Goal: Communication & Community: Answer question/provide support

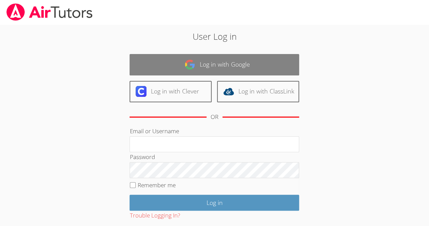
click at [139, 69] on link "Log in with Google" at bounding box center [215, 64] width 170 height 21
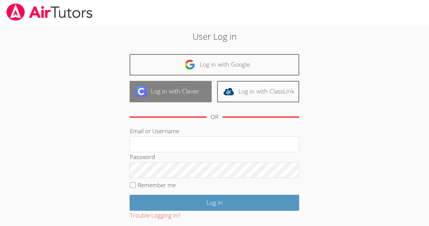
click at [194, 89] on link "Log in with Clever" at bounding box center [171, 91] width 82 height 21
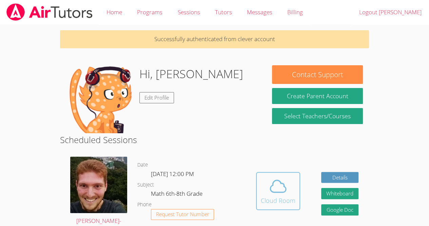
click at [281, 184] on icon at bounding box center [278, 185] width 19 height 19
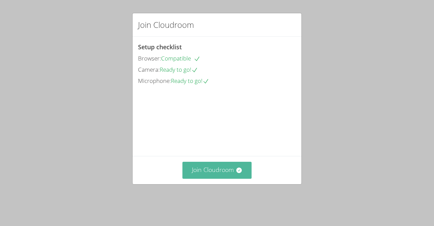
click at [218, 178] on button "Join Cloudroom" at bounding box center [218, 169] width 70 height 17
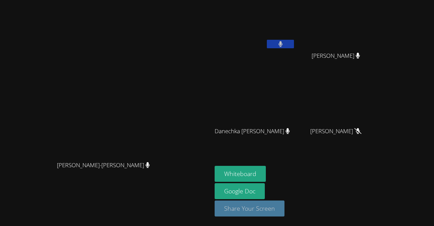
click at [246, 211] on button "Share Your Screen" at bounding box center [250, 208] width 70 height 16
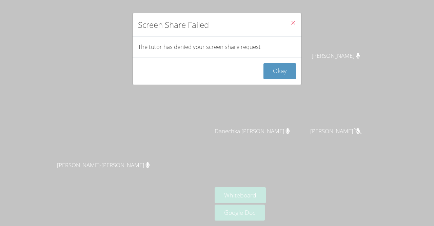
click at [290, 24] on icon "Close" at bounding box center [293, 23] width 6 height 6
click at [290, 23] on icon "Close" at bounding box center [293, 23] width 6 height 6
click at [338, 31] on div "Screen Share Failed The tutor has denied your screen share request Okay" at bounding box center [217, 113] width 434 height 226
click at [275, 64] on button "Okay" at bounding box center [280, 71] width 33 height 16
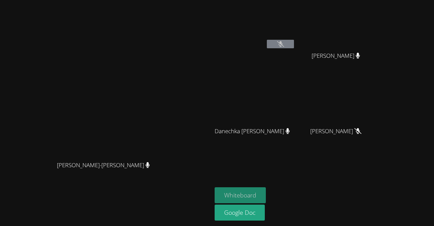
click at [235, 197] on button "Whiteboard" at bounding box center [240, 195] width 51 height 16
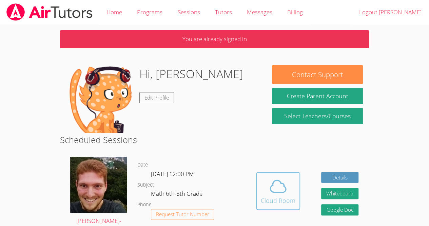
click at [267, 192] on span at bounding box center [278, 185] width 35 height 19
click at [281, 192] on icon at bounding box center [278, 186] width 16 height 12
click at [269, 197] on div "Cloud Room" at bounding box center [278, 199] width 35 height 9
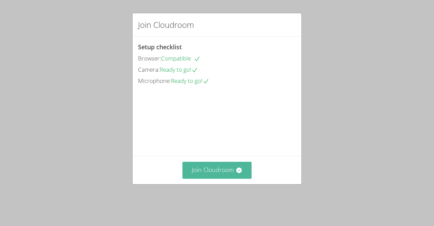
click at [213, 178] on button "Join Cloudroom" at bounding box center [218, 169] width 70 height 17
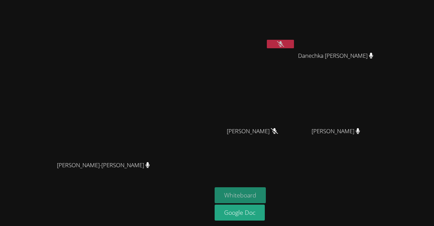
click at [266, 196] on button "Whiteboard" at bounding box center [240, 195] width 51 height 16
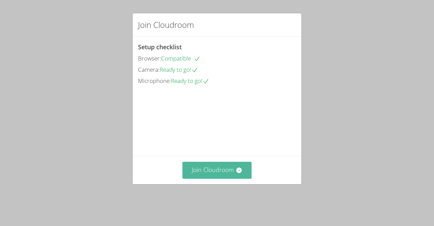
click at [221, 178] on button "Join Cloudroom" at bounding box center [218, 169] width 70 height 17
click at [219, 178] on button "Join Cloudroom" at bounding box center [218, 169] width 70 height 17
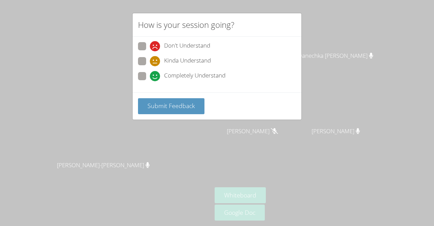
click at [317, 38] on div "How is your session going? Don't Understand Kinda Understand Completely Underst…" at bounding box center [217, 113] width 434 height 226
click at [180, 46] on span "Don't Understand" at bounding box center [187, 46] width 46 height 10
click at [156, 46] on input "Don't Understand" at bounding box center [153, 45] width 6 height 6
radio input "true"
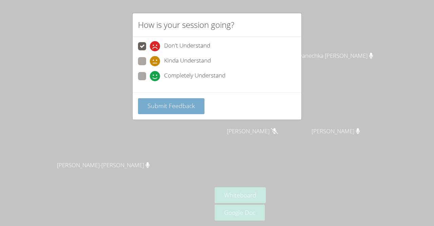
click at [187, 102] on span "Submit Feedback" at bounding box center [171, 105] width 47 height 8
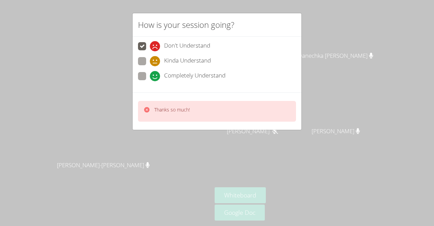
click at [160, 63] on icon at bounding box center [155, 61] width 10 height 10
click at [156, 63] on input "Kinda Understand" at bounding box center [153, 60] width 6 height 6
radio input "true"
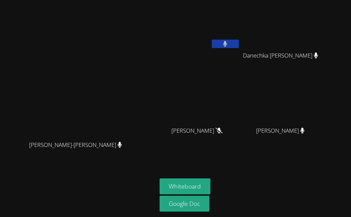
drag, startPoint x: 248, startPoint y: 138, endPoint x: 265, endPoint y: 115, distance: 28.6
click at [265, 115] on aside "Sharn-Anne Mezy Danechka Exantus Danechka Exantus Sebastien Pierre Alcime Sebas…" at bounding box center [242, 108] width 170 height 217
drag, startPoint x: 162, startPoint y: 93, endPoint x: 172, endPoint y: 82, distance: 14.6
click at [129, 82] on video at bounding box center [78, 95] width 102 height 85
drag, startPoint x: 195, startPoint y: 41, endPoint x: 206, endPoint y: 15, distance: 28.3
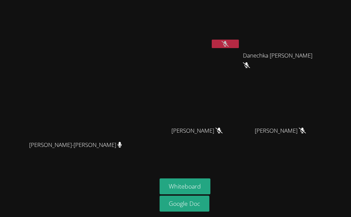
click at [154, 15] on div "Vincent Astray-Caneda Vincent Astray-Caneda" at bounding box center [79, 109] width 152 height 212
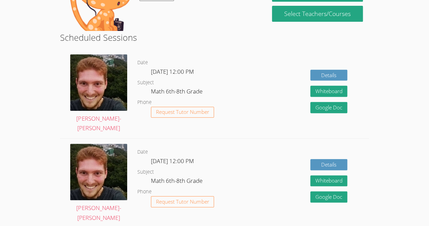
scroll to position [102, 0]
